Goal: Task Accomplishment & Management: Use online tool/utility

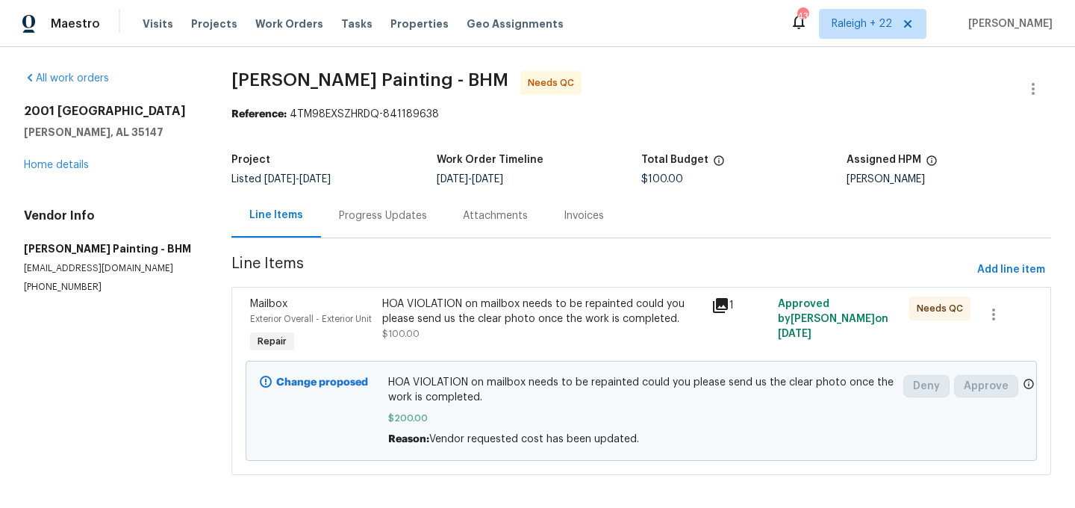
scroll to position [25, 0]
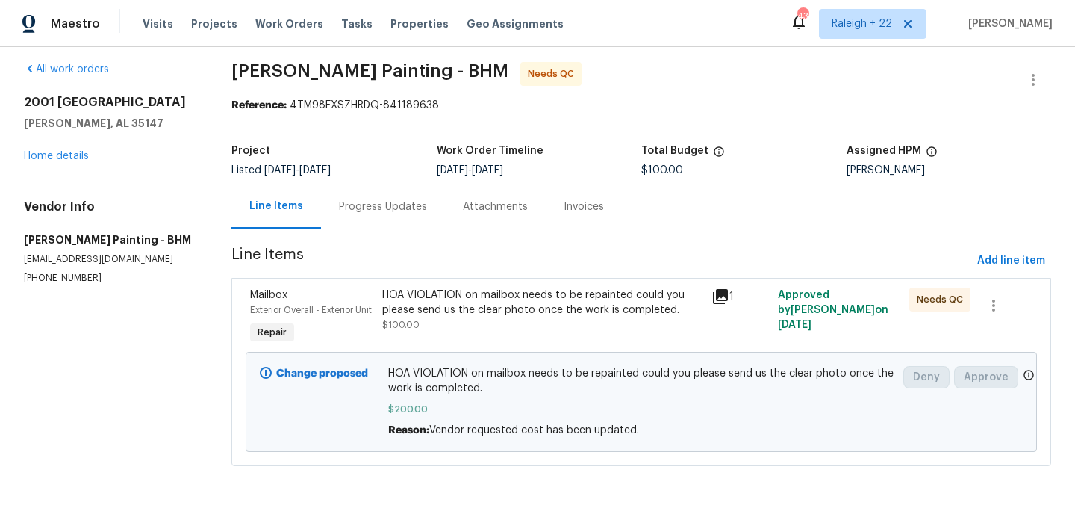
click at [408, 199] on div "Progress Updates" at bounding box center [383, 206] width 88 height 15
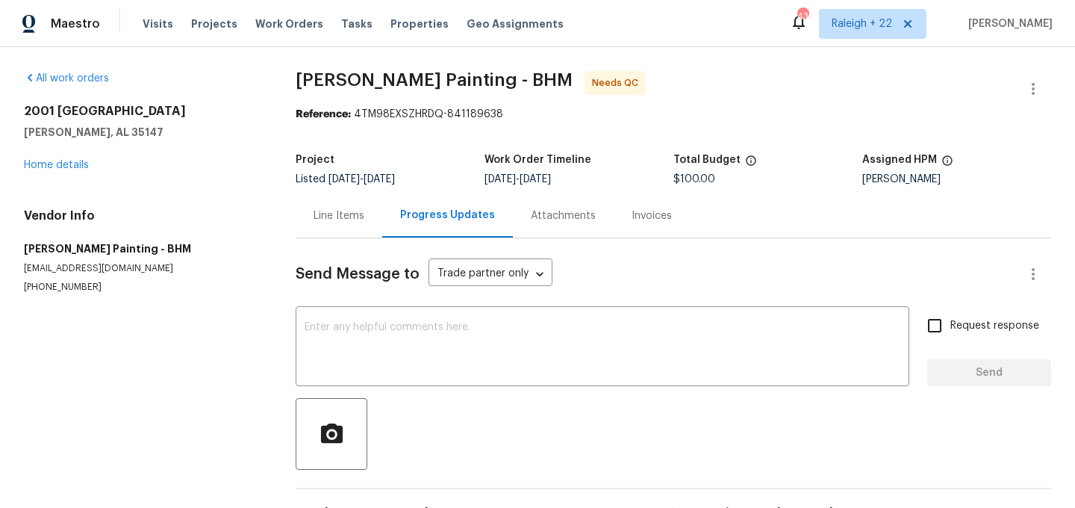
click at [353, 213] on div "Line Items" at bounding box center [339, 215] width 51 height 15
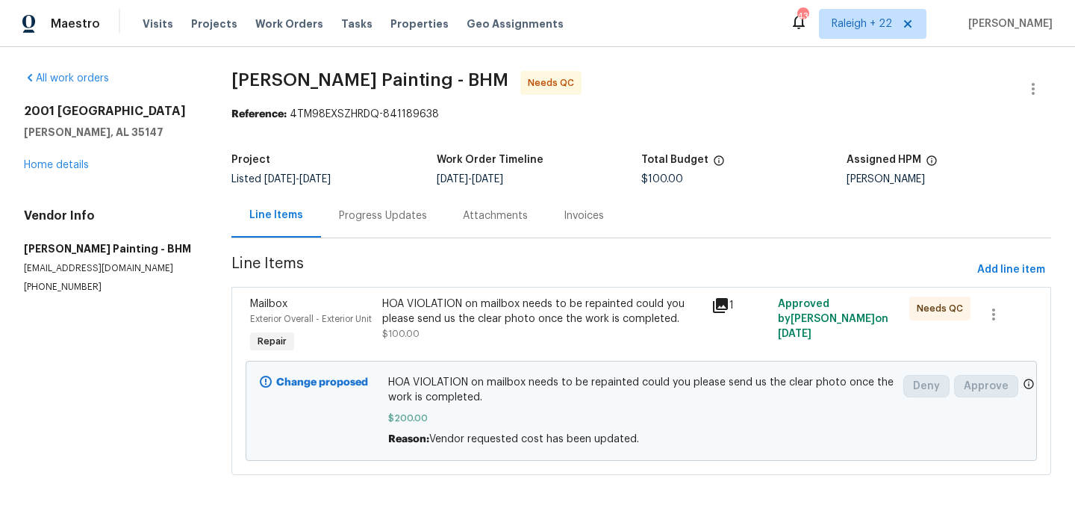
click at [583, 345] on div "HOA VIOLATION on mailbox needs to be repainted could you please send us the cle…" at bounding box center [543, 326] width 330 height 69
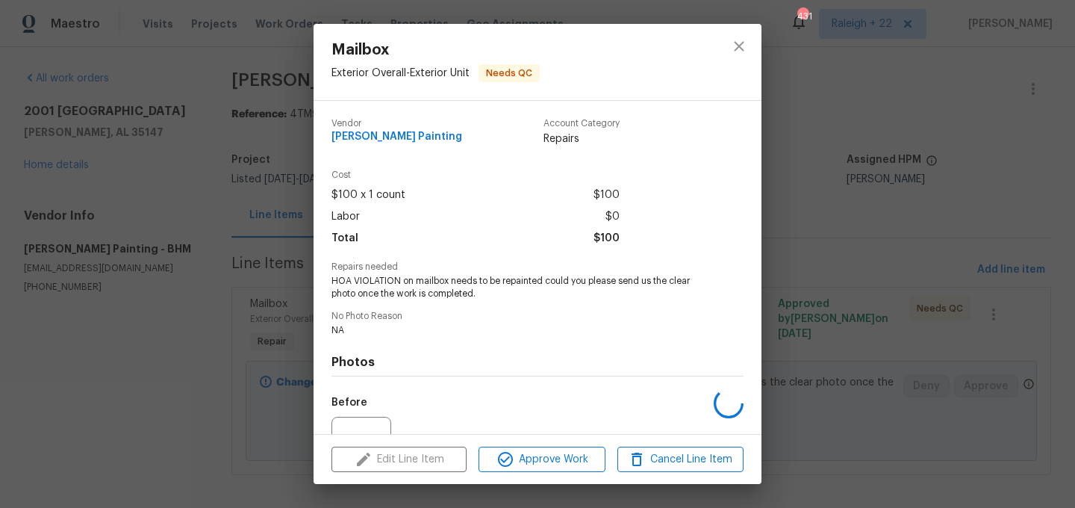
scroll to position [155, 0]
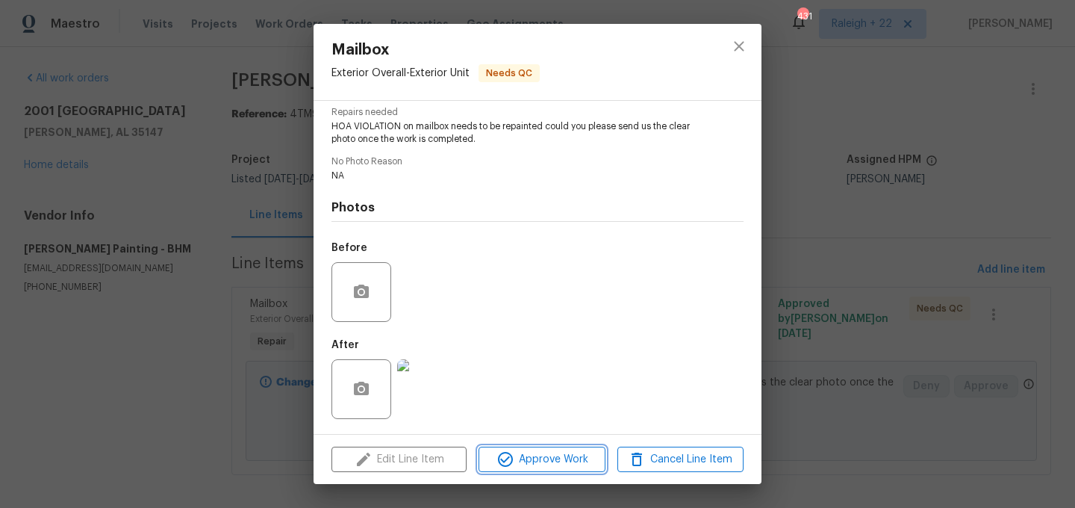
click at [576, 455] on span "Approve Work" at bounding box center [541, 459] width 117 height 19
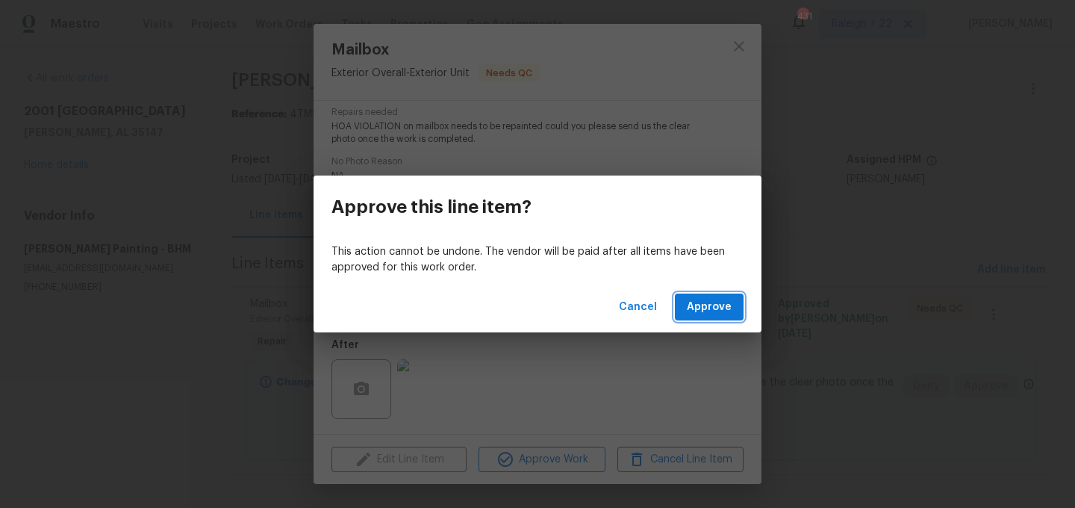
click at [727, 314] on span "Approve" at bounding box center [709, 307] width 45 height 19
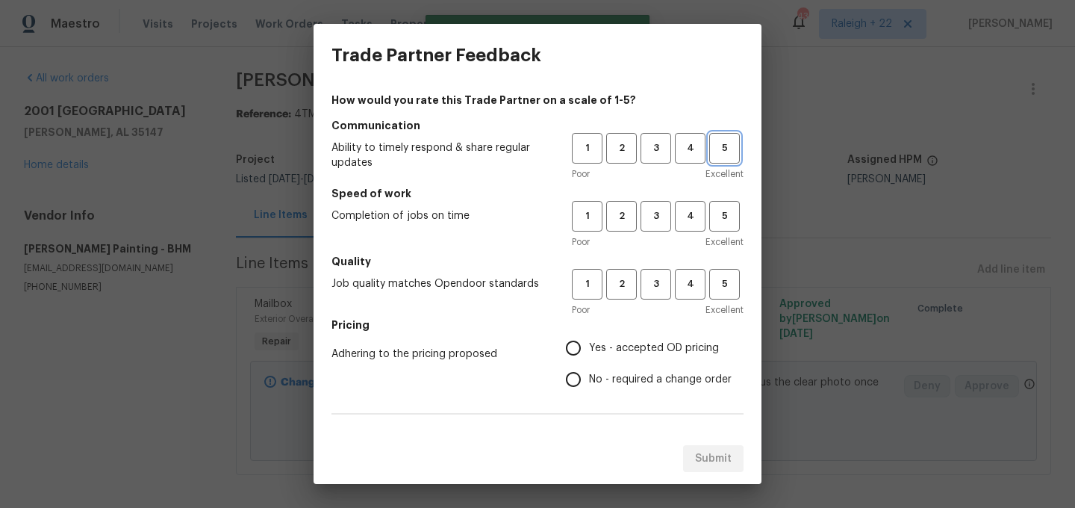
click at [730, 141] on span "5" at bounding box center [725, 148] width 28 height 17
click at [717, 220] on span "5" at bounding box center [725, 216] width 28 height 17
click at [711, 285] on span "5" at bounding box center [725, 284] width 28 height 17
click at [575, 348] on input "Yes - accepted OD pricing" at bounding box center [573, 347] width 31 height 31
radio input "true"
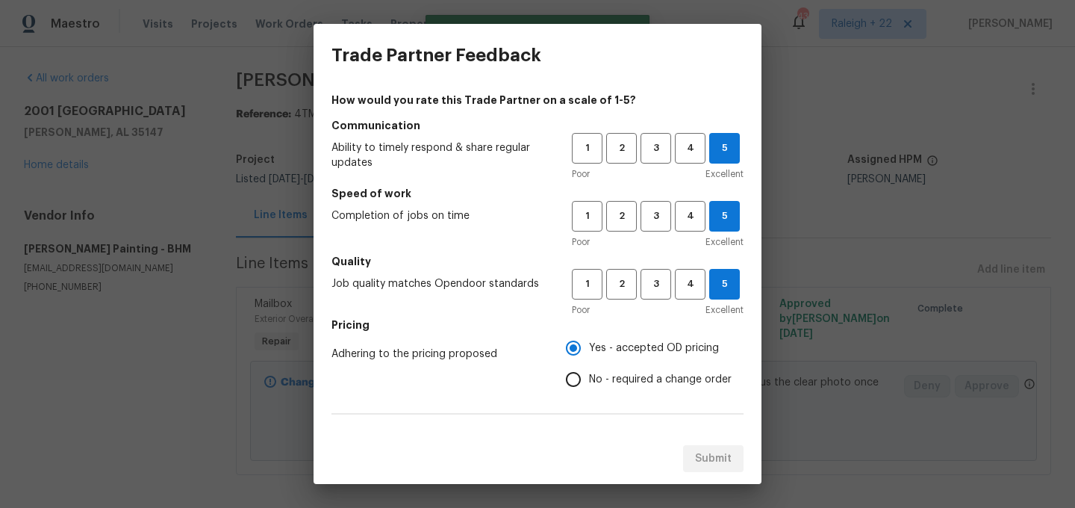
scroll to position [250, 0]
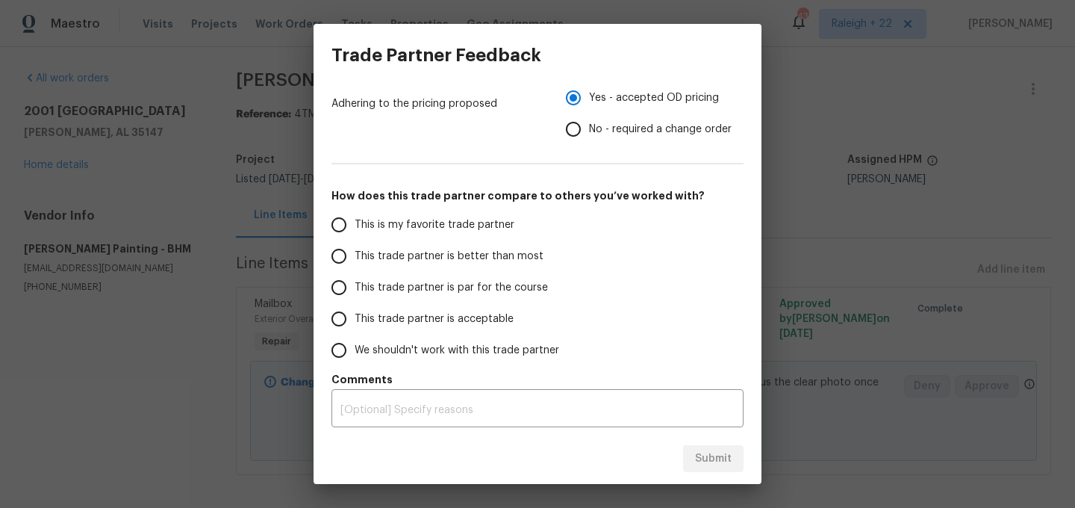
click at [340, 229] on input "This is my favorite trade partner" at bounding box center [338, 224] width 31 height 31
click at [736, 453] on button "Submit" at bounding box center [713, 459] width 60 height 28
radio input "true"
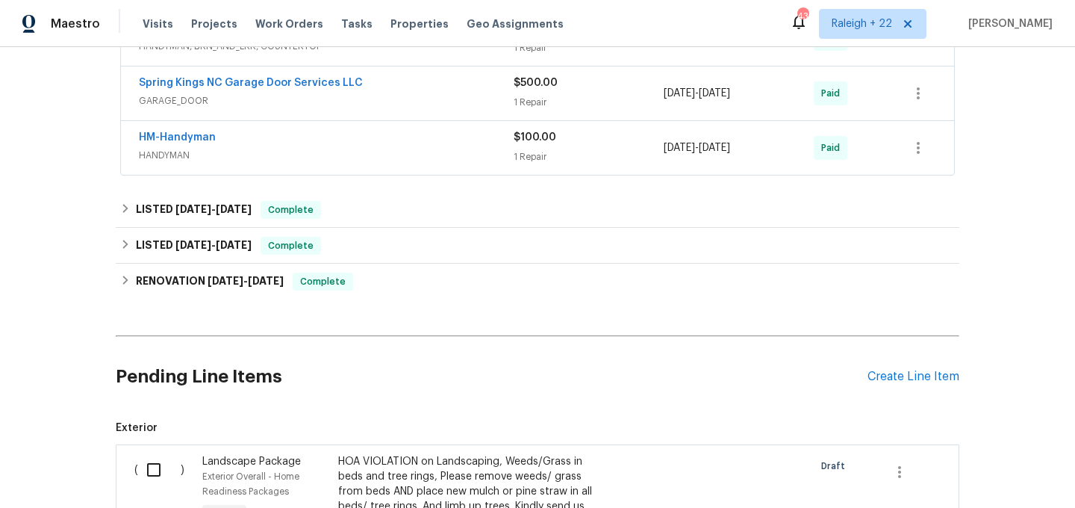
scroll to position [476, 0]
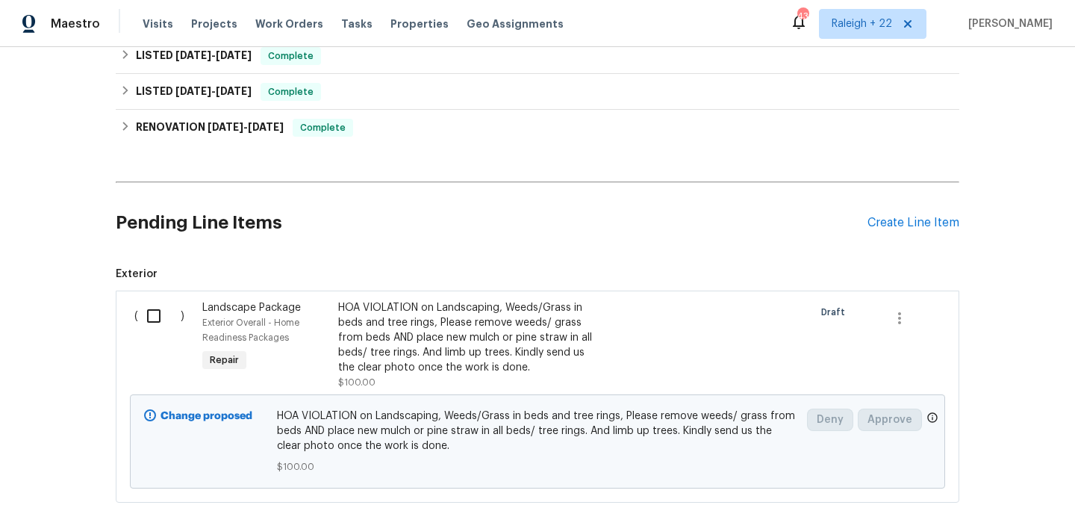
click at [152, 321] on input "checkbox" at bounding box center [159, 315] width 43 height 31
checkbox input "true"
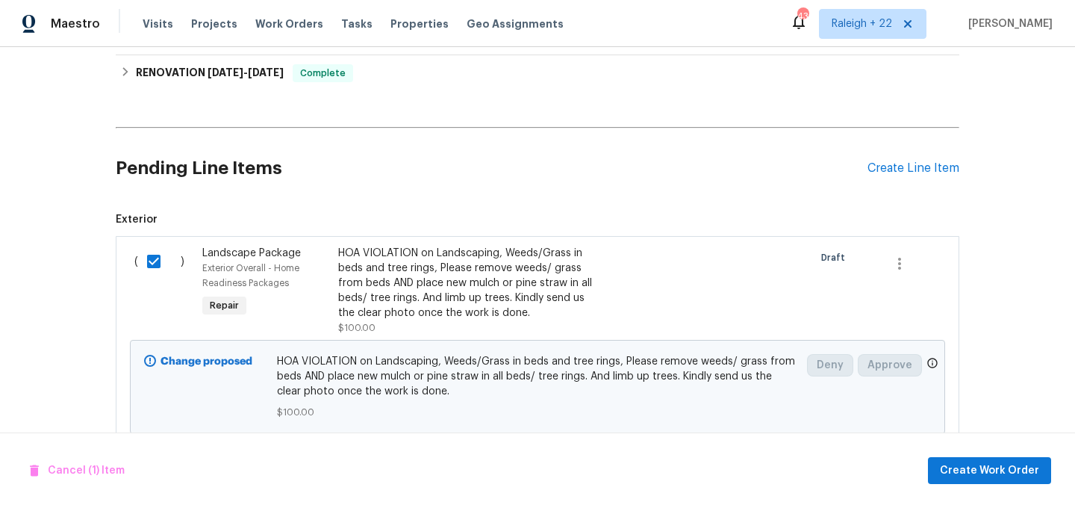
scroll to position [534, 0]
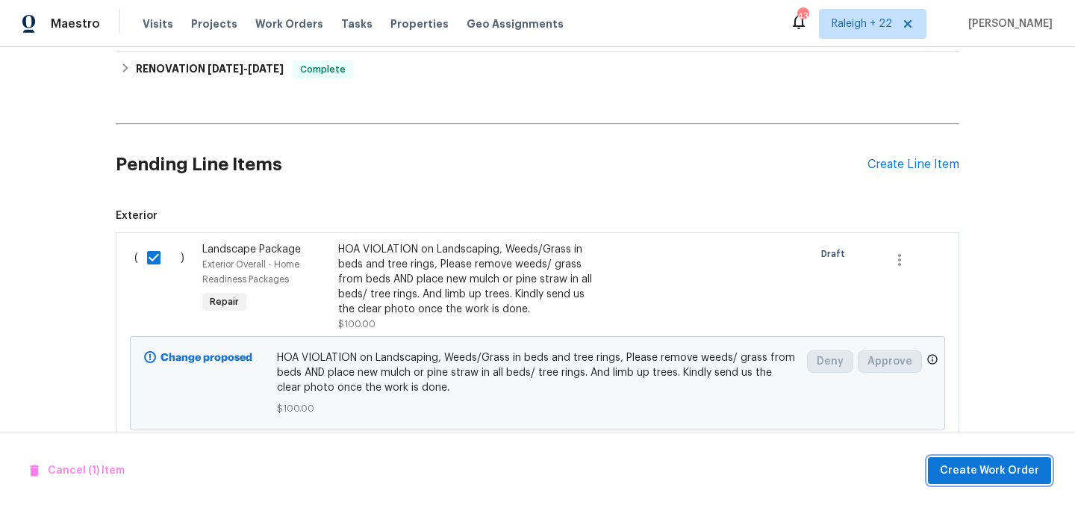
click at [981, 465] on span "Create Work Order" at bounding box center [989, 471] width 99 height 19
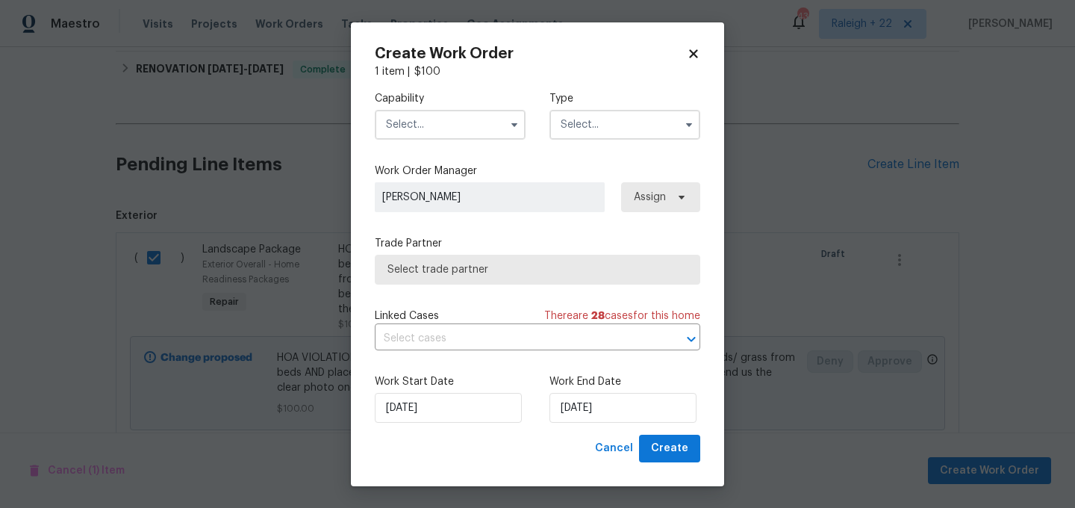
click at [463, 123] on input "text" at bounding box center [450, 125] width 151 height 30
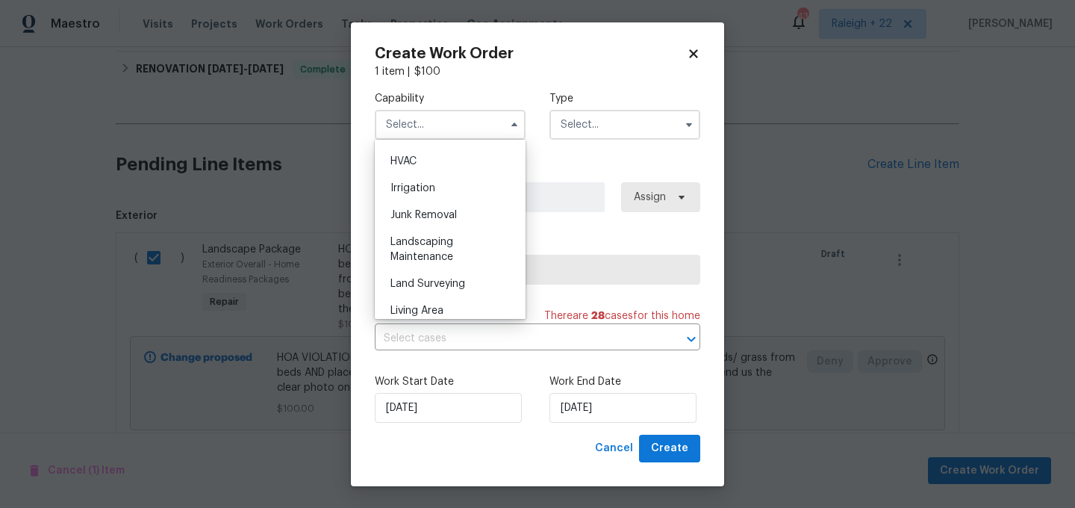
scroll to position [897, 0]
click at [452, 242] on span "Landscaping Maintenance" at bounding box center [422, 250] width 63 height 25
type input "Landscaping Maintenance"
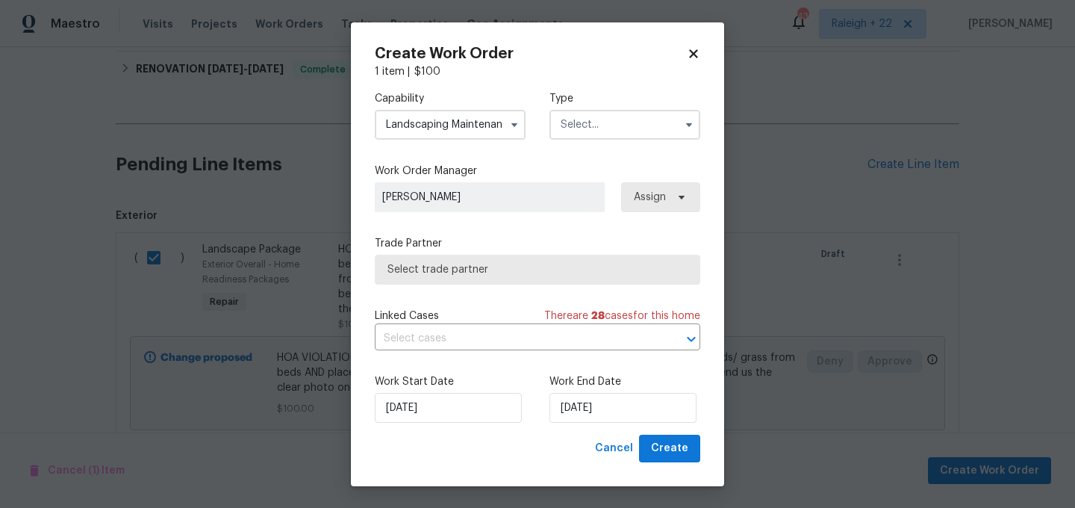
click at [587, 127] on input "text" at bounding box center [625, 125] width 151 height 30
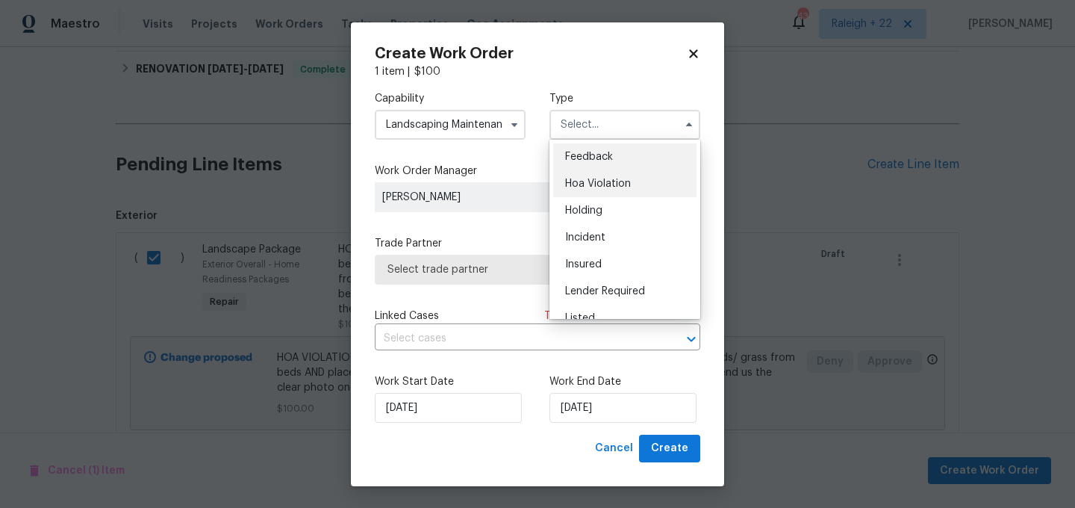
click at [565, 178] on div "Hoa Violation" at bounding box center [624, 183] width 143 height 27
type input "Hoa Violation"
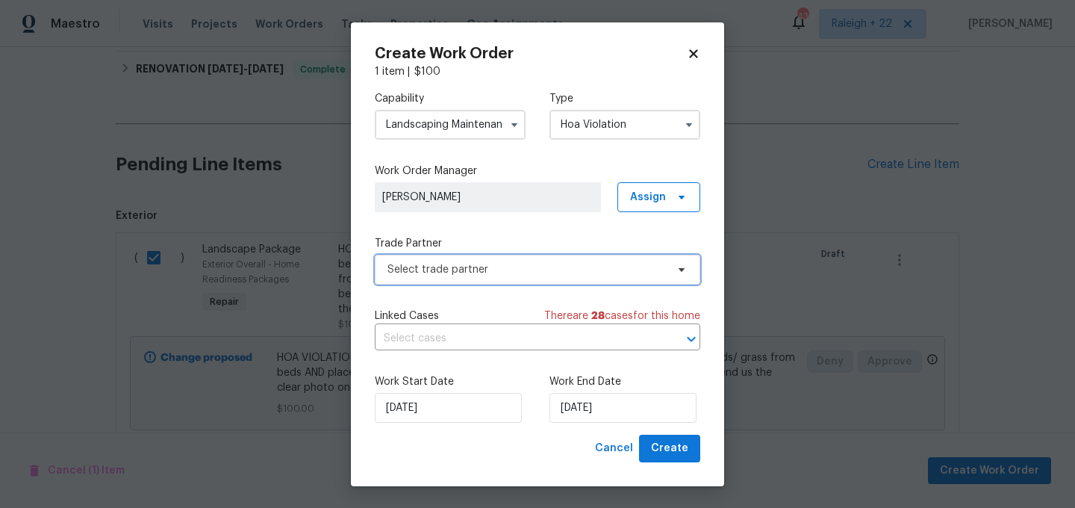
click at [436, 268] on span "Select trade partner" at bounding box center [527, 269] width 279 height 15
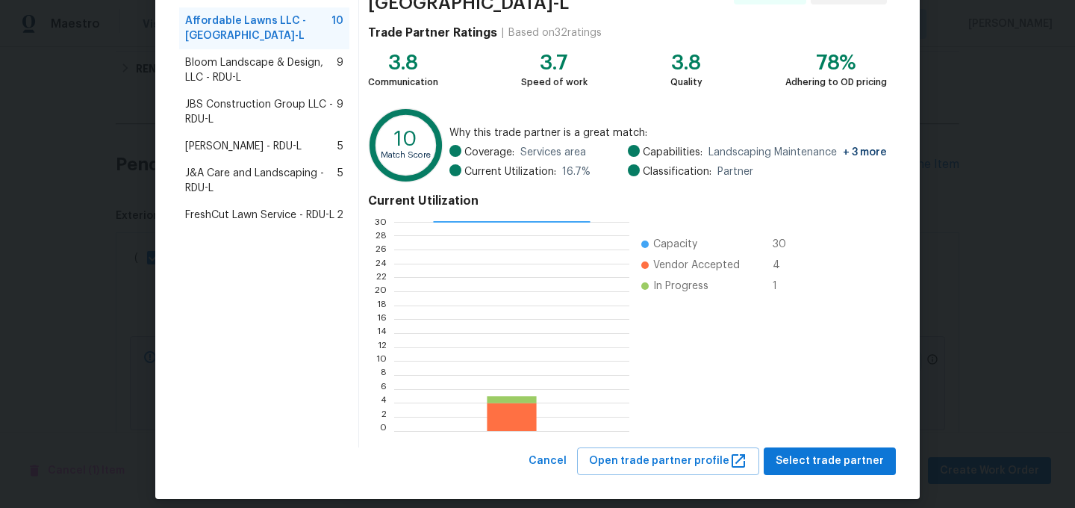
scroll to position [151, 0]
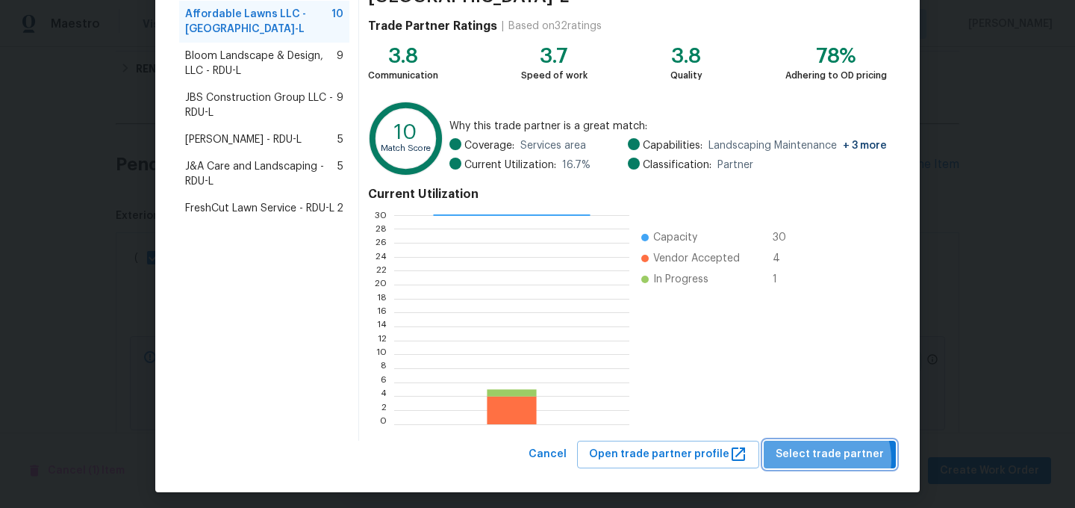
click at [830, 453] on span "Select trade partner" at bounding box center [830, 454] width 108 height 19
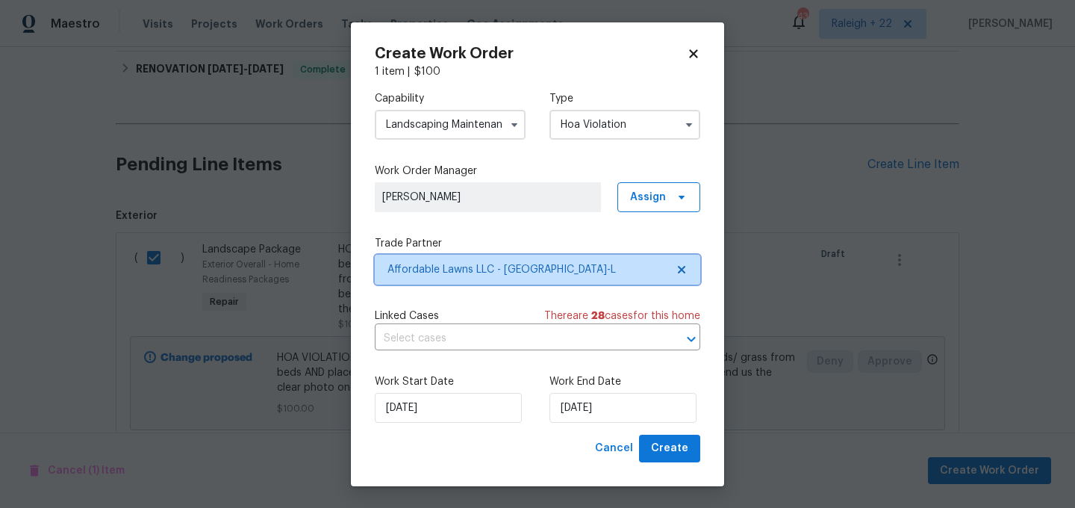
scroll to position [0, 0]
click at [522, 329] on input "text" at bounding box center [517, 338] width 284 height 23
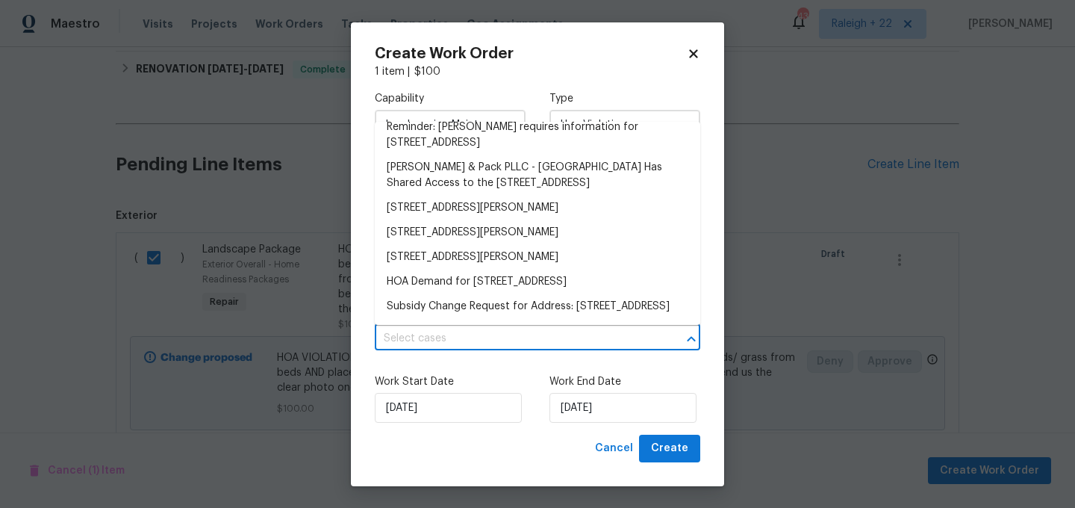
scroll to position [703, 0]
click at [527, 364] on div "Work Start Date 15/08/2025 Work End Date 15/08/2025" at bounding box center [538, 398] width 326 height 72
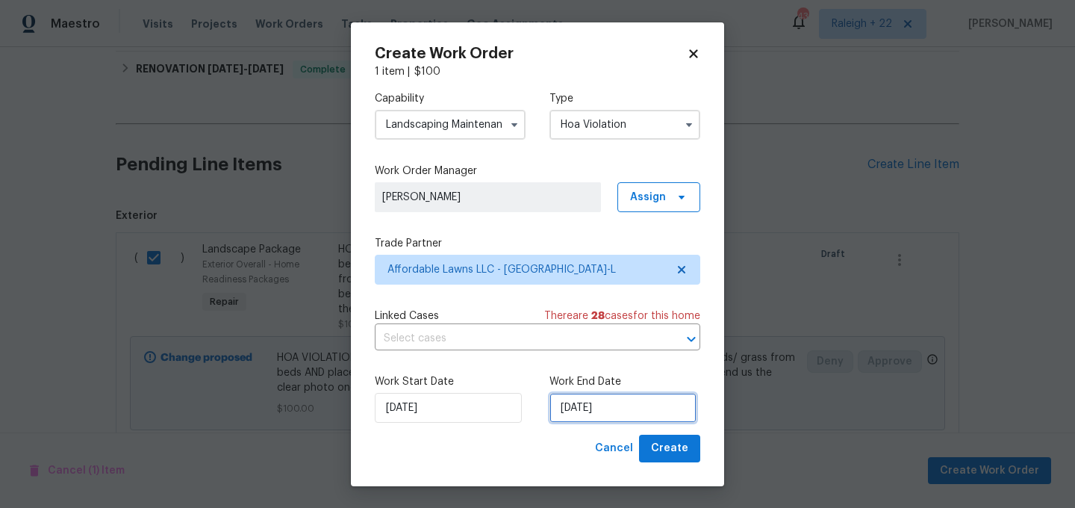
click at [573, 403] on input "15/08/2025" at bounding box center [623, 408] width 147 height 30
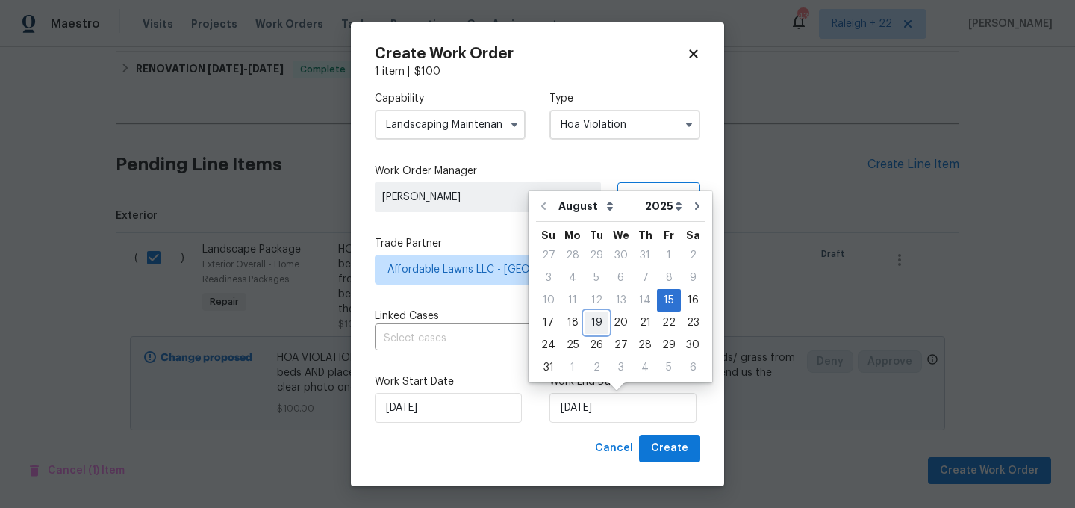
click at [593, 325] on div "19" at bounding box center [597, 322] width 24 height 21
type input "19/08/2025"
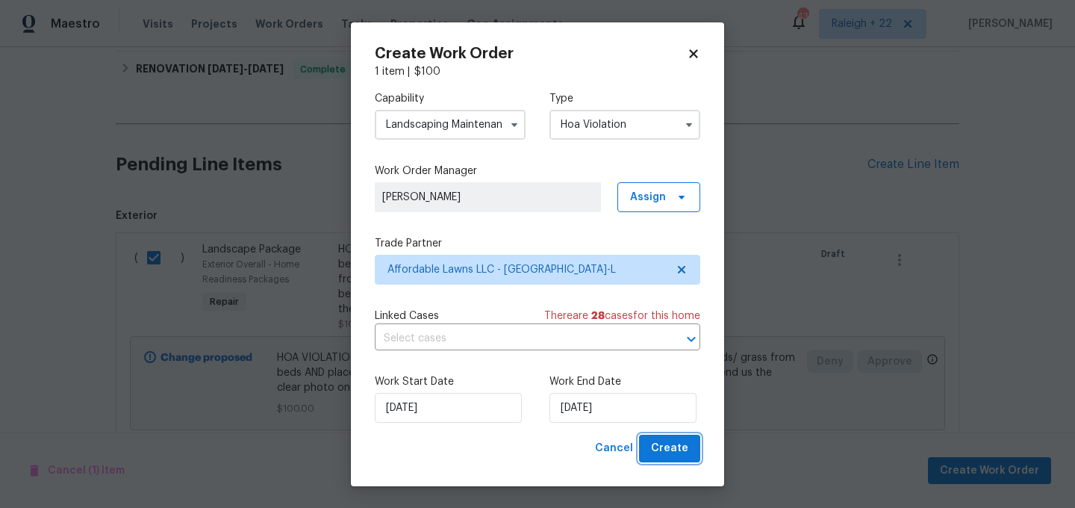
click at [671, 444] on span "Create" at bounding box center [669, 448] width 37 height 19
checkbox input "false"
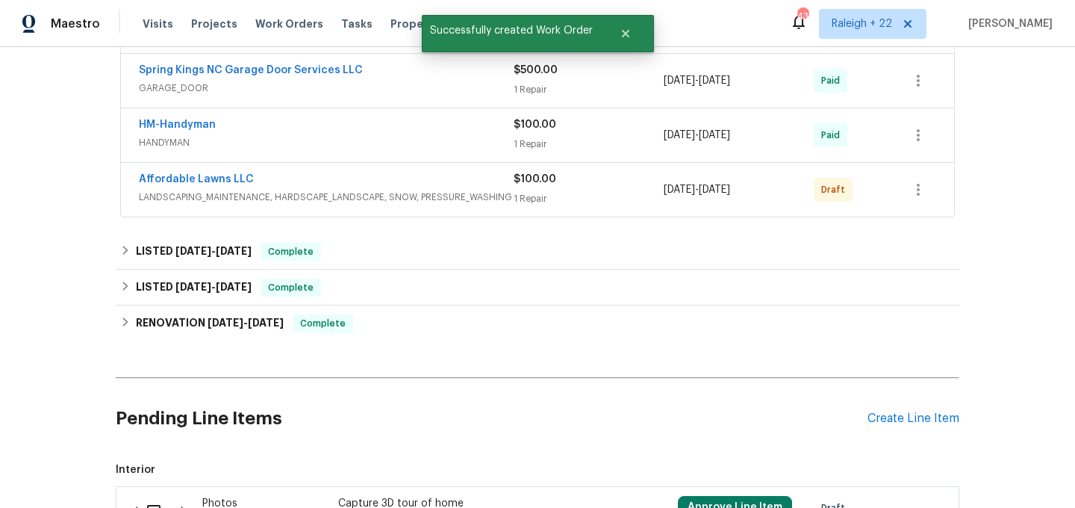
scroll to position [267, 0]
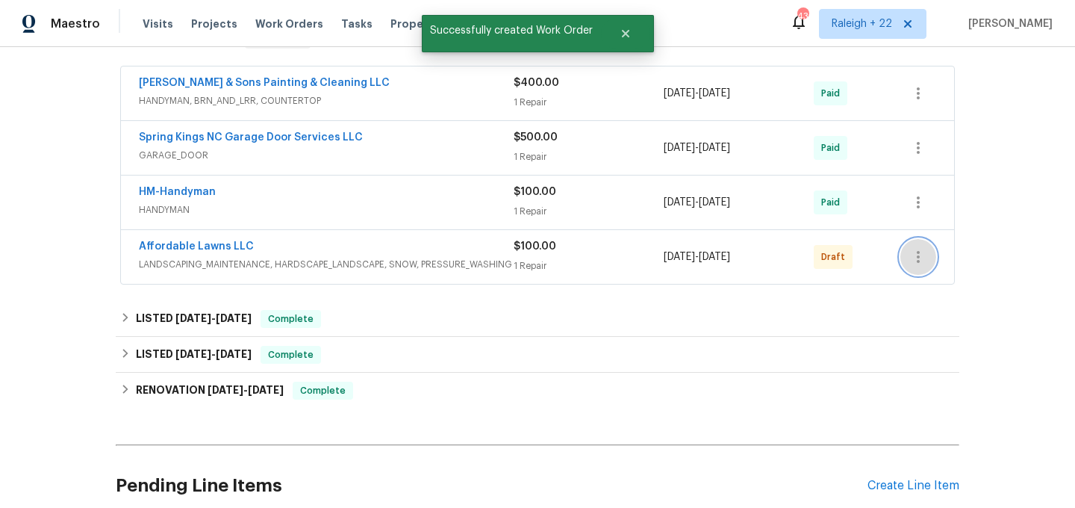
click at [923, 249] on icon "button" at bounding box center [919, 257] width 18 height 18
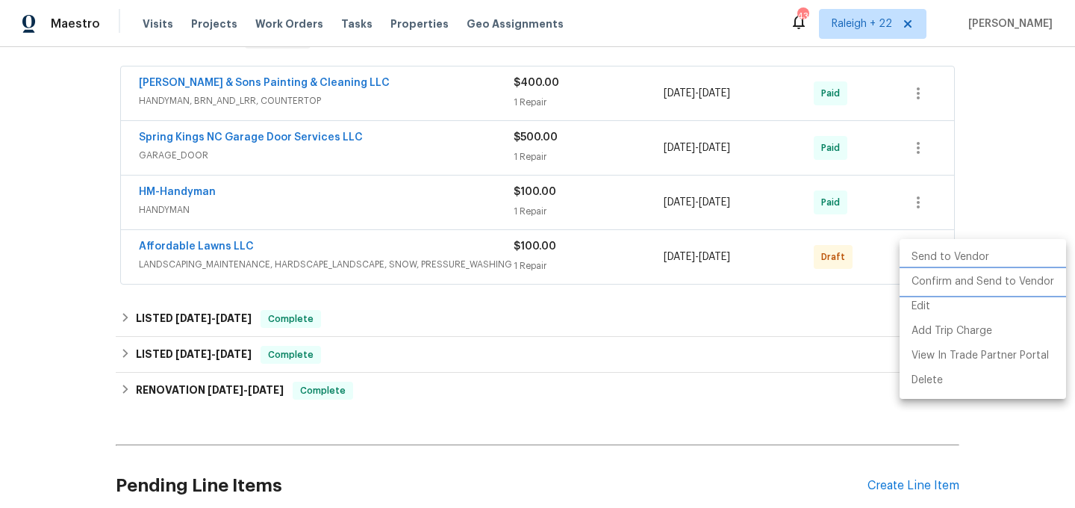
click at [949, 283] on li "Confirm and Send to Vendor" at bounding box center [983, 282] width 167 height 25
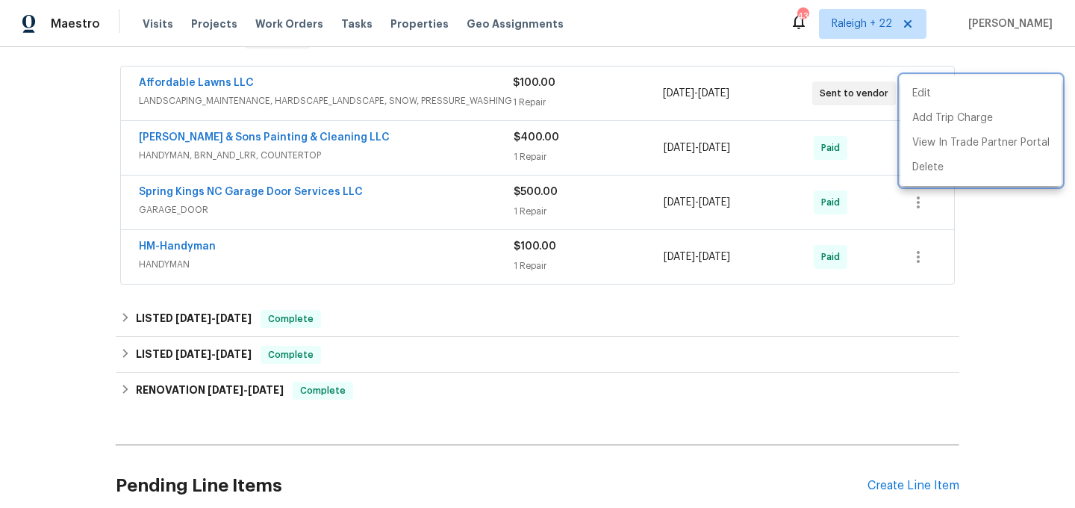
click at [187, 80] on div at bounding box center [537, 254] width 1075 height 508
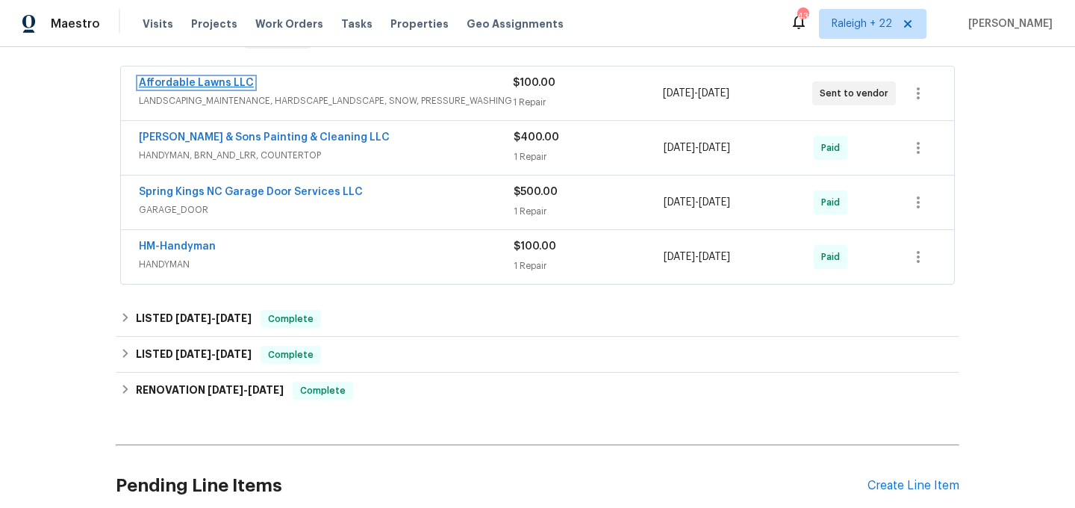
click at [201, 81] on link "Affordable Lawns LLC" at bounding box center [196, 83] width 115 height 10
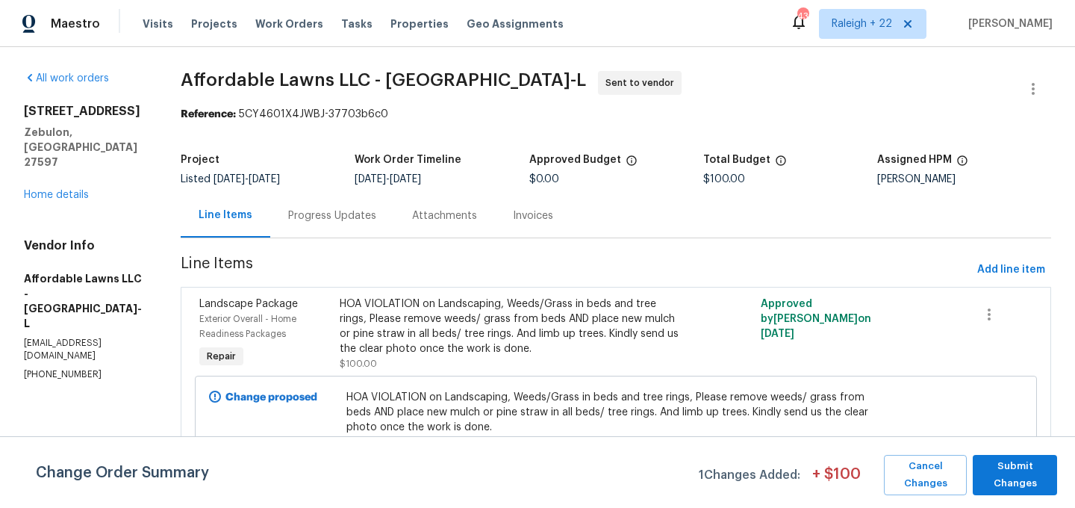
scroll to position [19, 0]
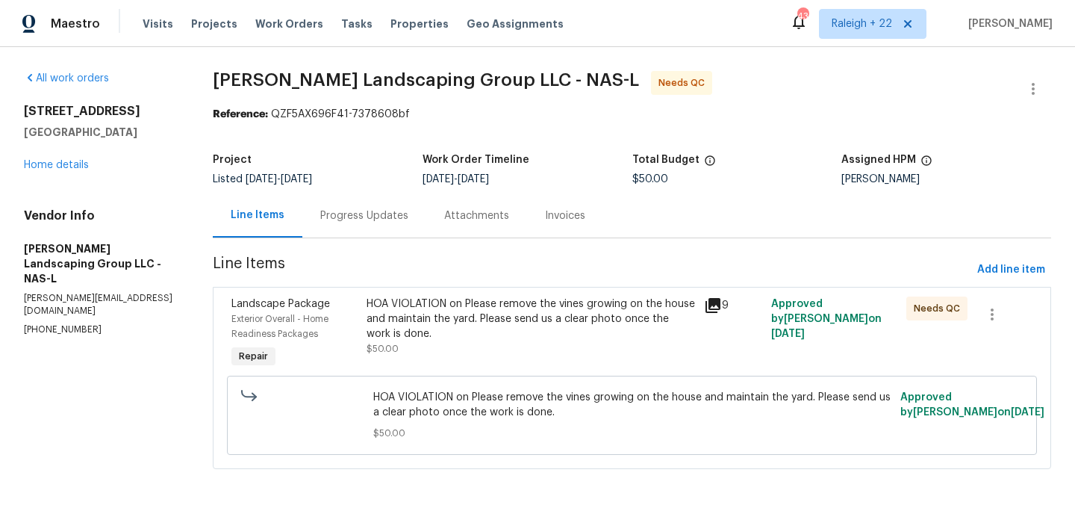
scroll to position [4, 0]
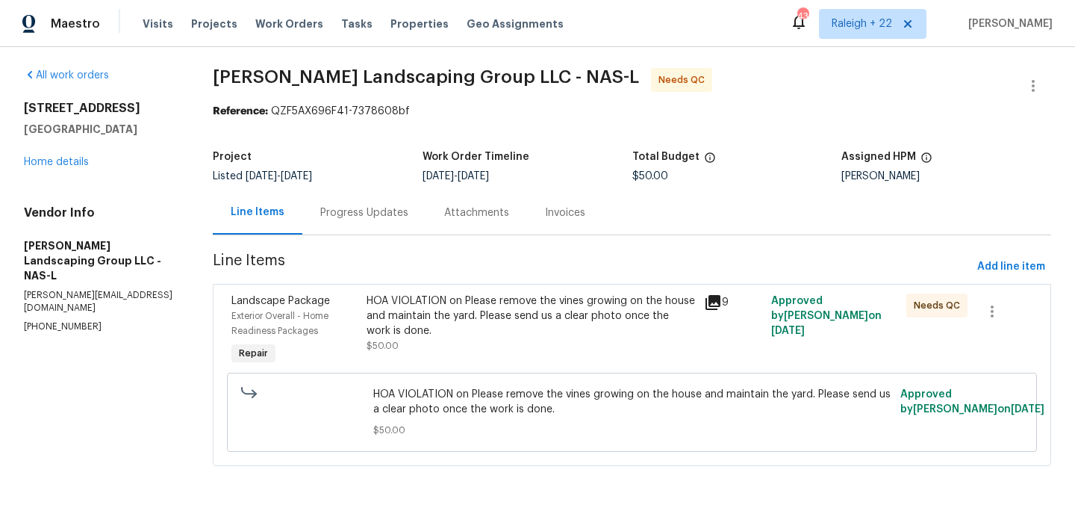
click at [470, 323] on div "HOA VIOLATION on Please remove the vines growing on the house and maintain the …" at bounding box center [531, 316] width 329 height 45
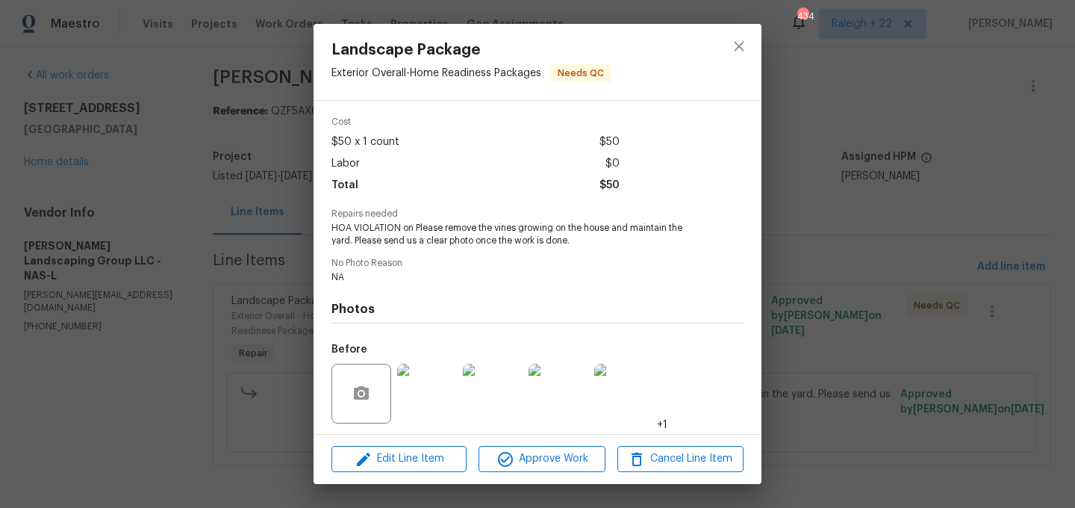
scroll to position [155, 0]
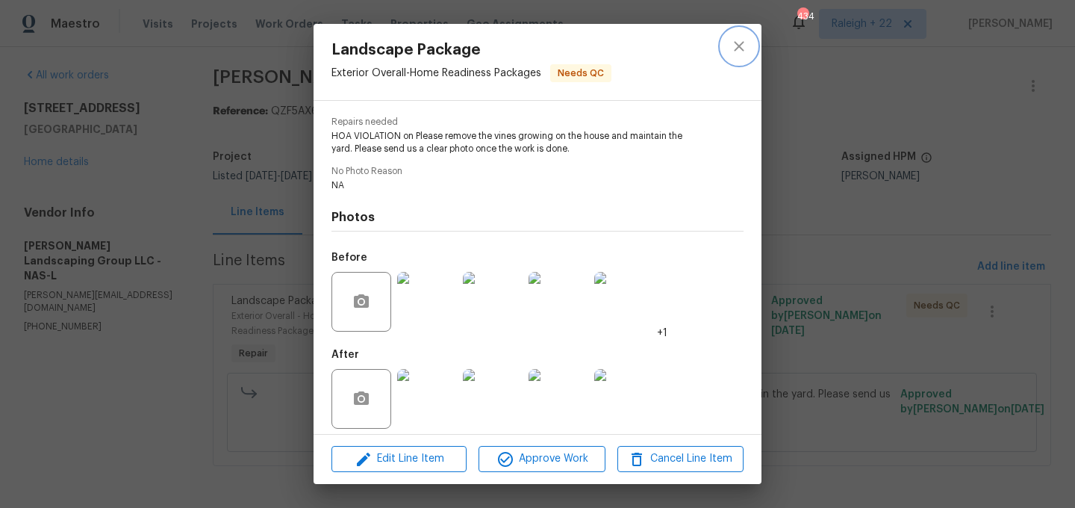
click at [744, 31] on button "close" at bounding box center [739, 46] width 36 height 36
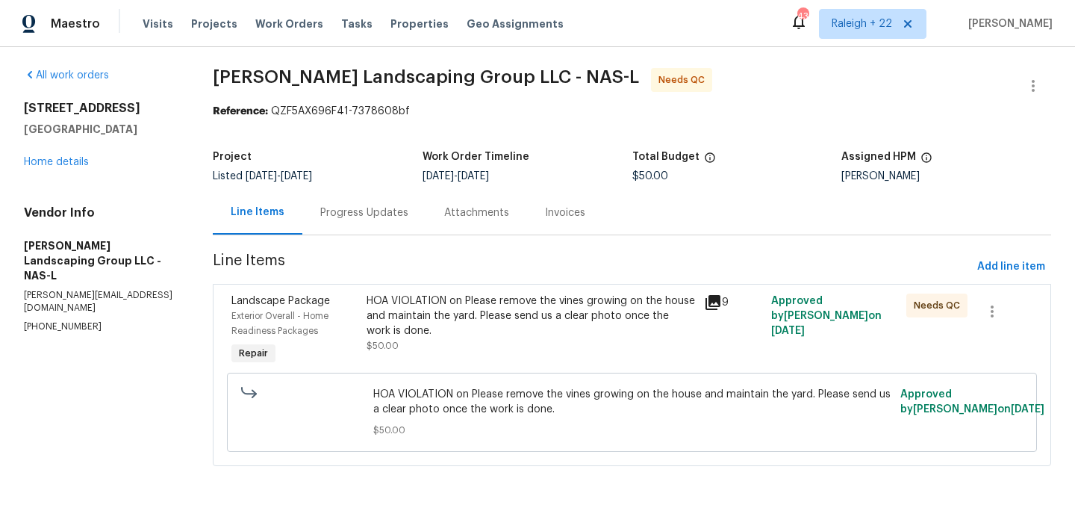
click at [361, 214] on div "Progress Updates" at bounding box center [364, 212] width 88 height 15
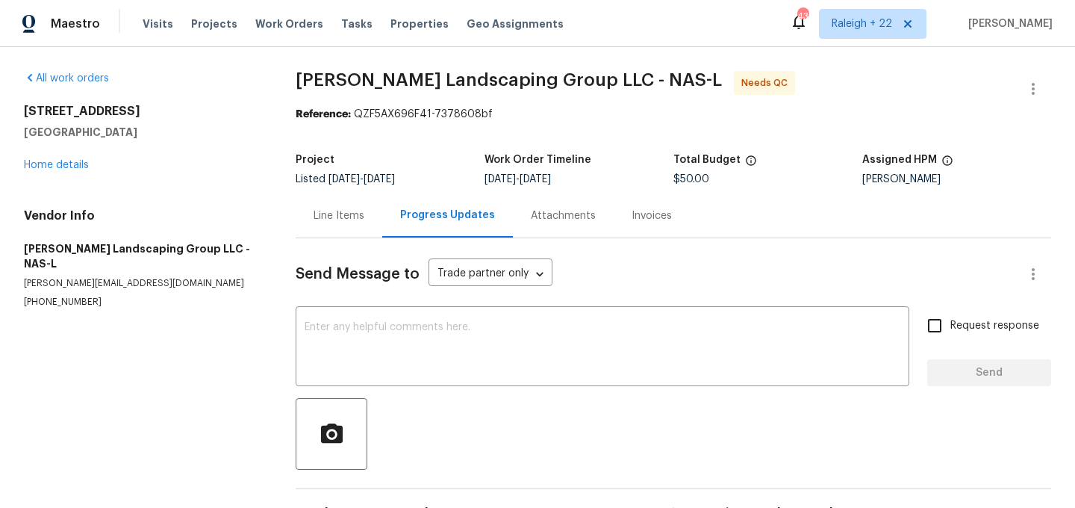
click at [339, 228] on div "Line Items" at bounding box center [339, 215] width 87 height 44
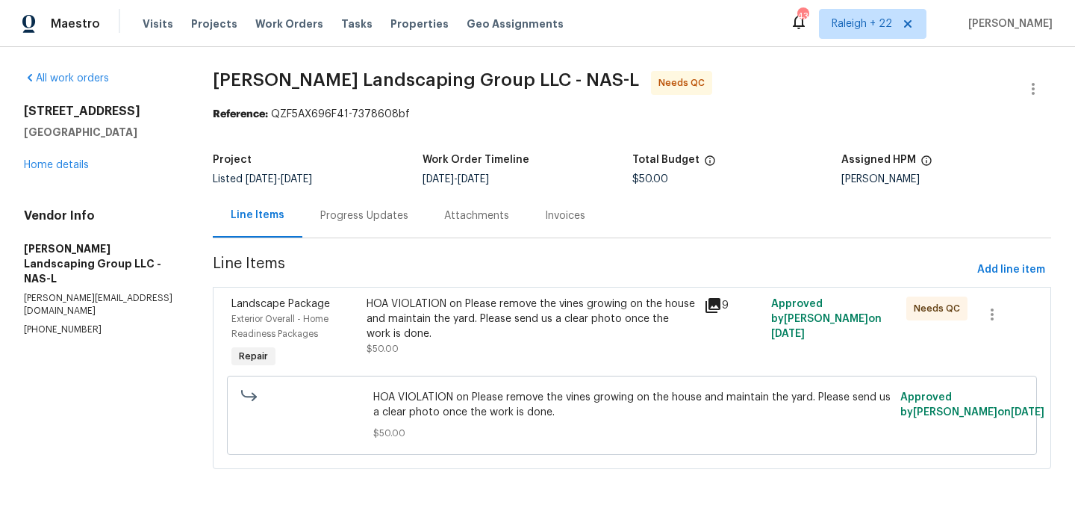
click at [517, 320] on div "HOA VIOLATION on Please remove the vines growing on the house and maintain the …" at bounding box center [531, 319] width 329 height 45
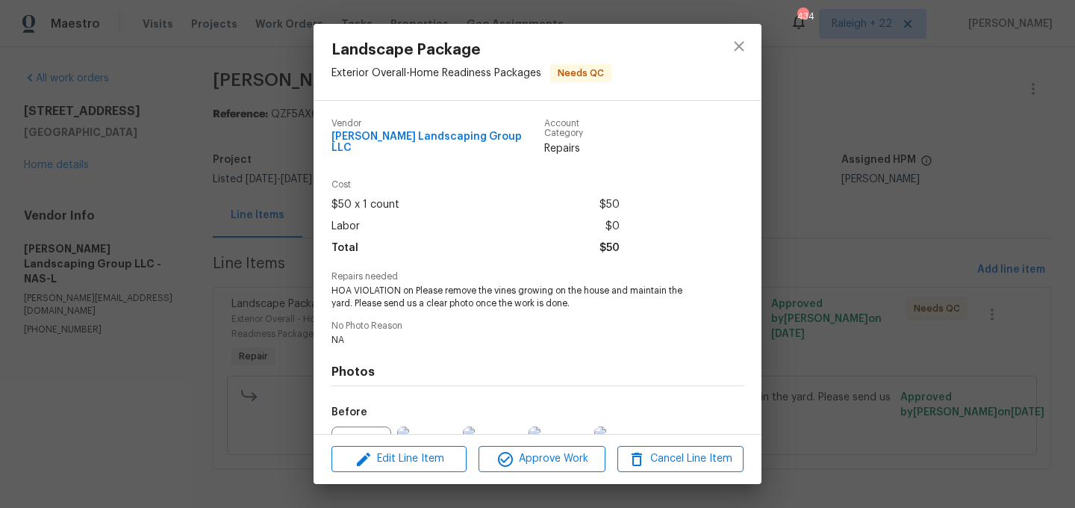
scroll to position [155, 0]
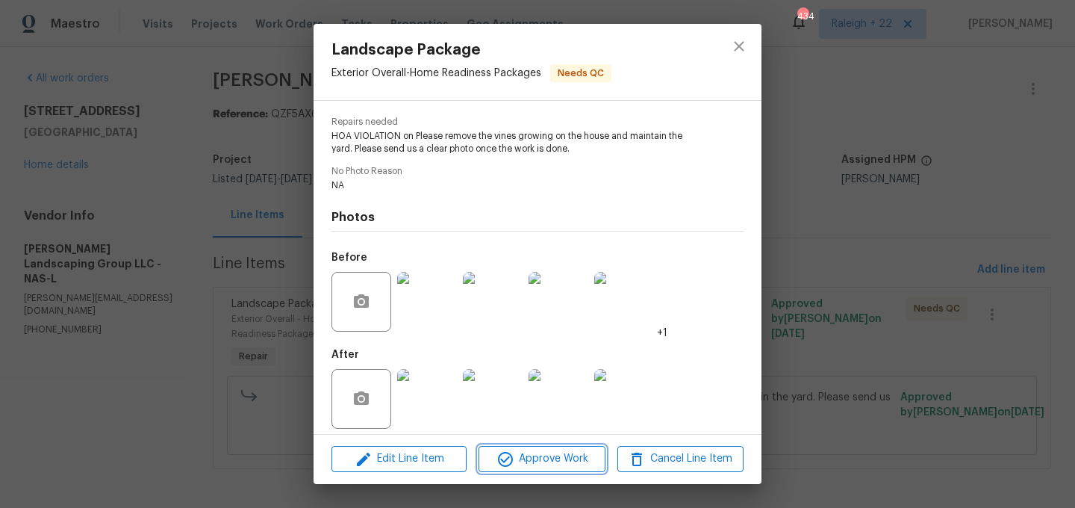
click at [540, 459] on span "Approve Work" at bounding box center [541, 459] width 117 height 19
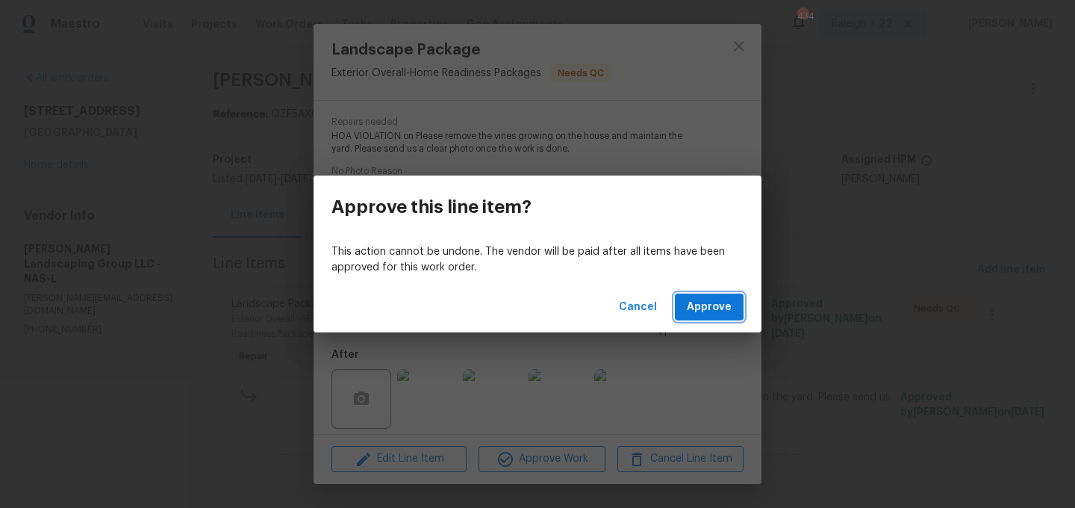
click at [701, 304] on span "Approve" at bounding box center [709, 307] width 45 height 19
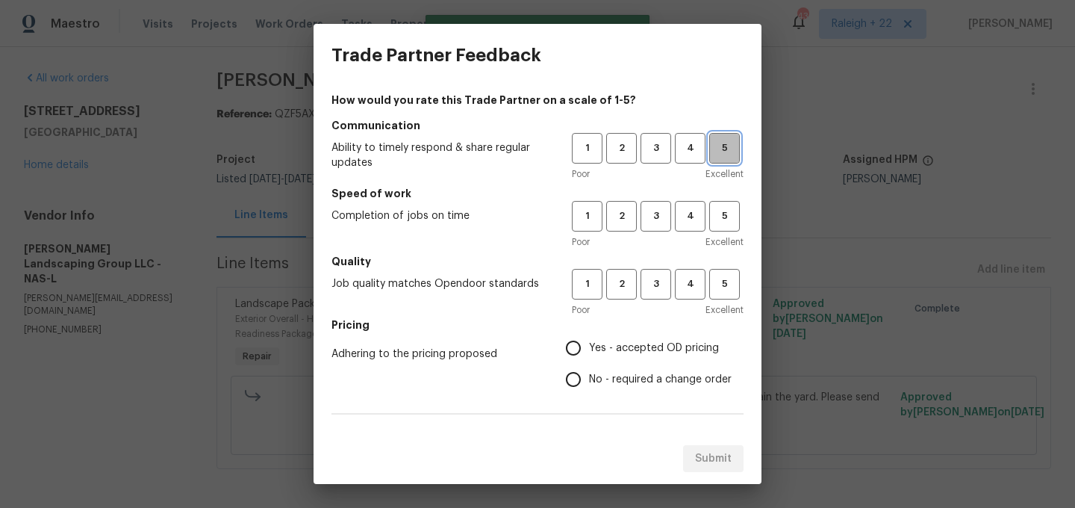
click at [718, 159] on button "5" at bounding box center [725, 148] width 31 height 31
click at [719, 219] on span "5" at bounding box center [725, 216] width 28 height 17
click at [730, 280] on span "5" at bounding box center [725, 284] width 28 height 17
click at [576, 341] on input "Yes - accepted OD pricing" at bounding box center [573, 347] width 31 height 31
radio input "true"
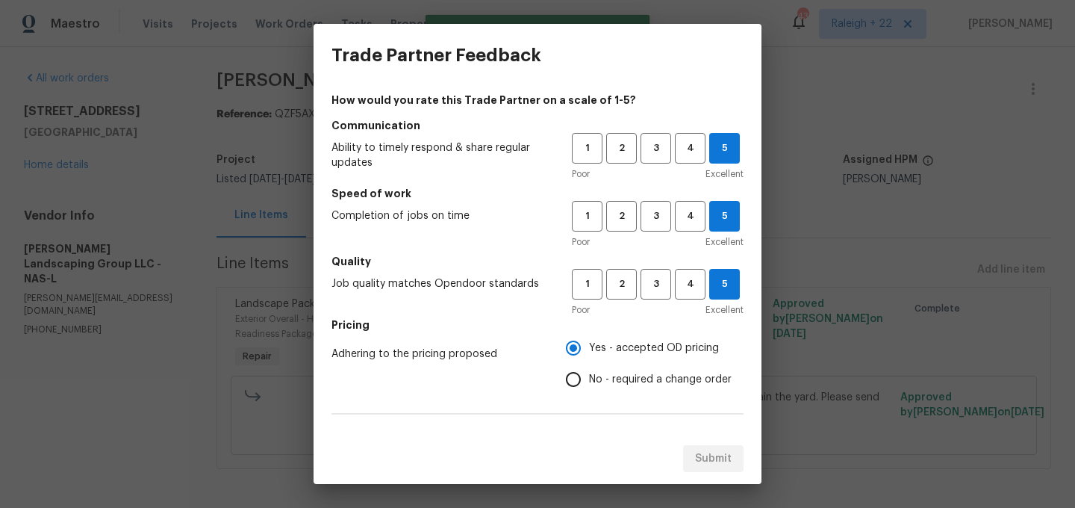
scroll to position [250, 0]
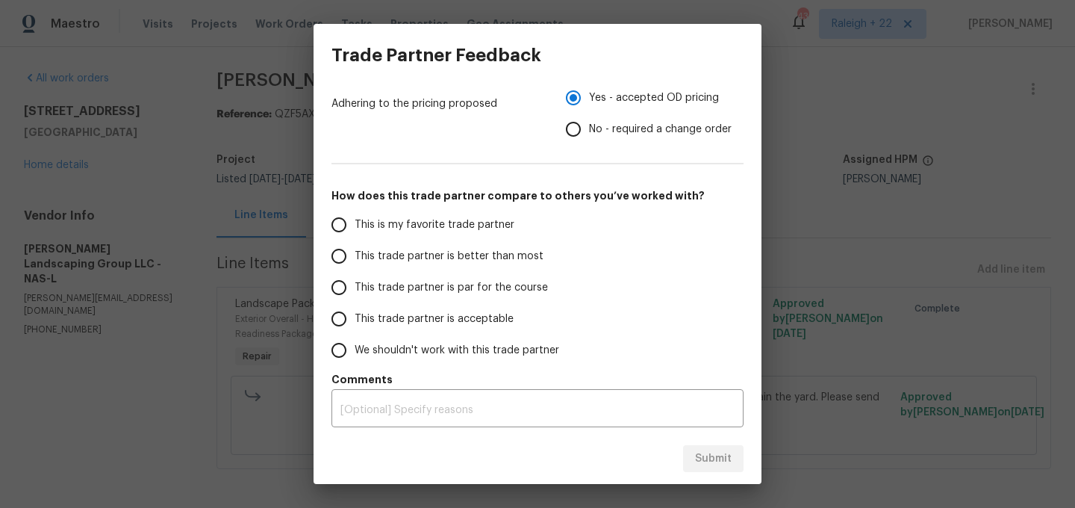
click at [333, 219] on input "This is my favorite trade partner" at bounding box center [338, 224] width 31 height 31
click at [700, 452] on span "Submit" at bounding box center [713, 459] width 37 height 19
radio input "true"
